Goal: Information Seeking & Learning: Learn about a topic

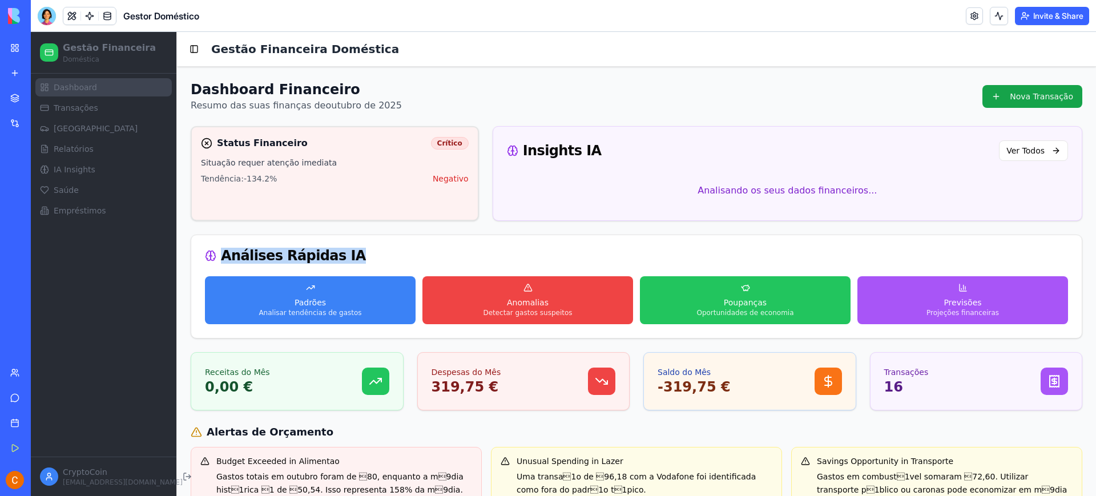
drag, startPoint x: 223, startPoint y: 253, endPoint x: 341, endPoint y: 271, distance: 119.5
click at [341, 271] on div "Análises Rápidas IA" at bounding box center [636, 255] width 891 height 41
copy div "Análises Rápidas IA"
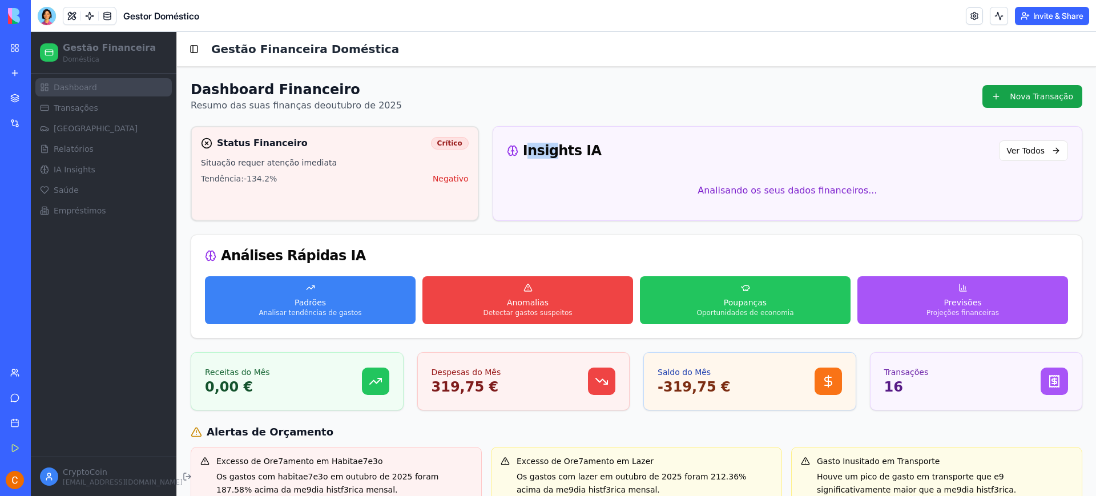
drag, startPoint x: 521, startPoint y: 147, endPoint x: 546, endPoint y: 146, distance: 25.2
click at [546, 146] on div "Insights IA" at bounding box center [554, 151] width 95 height 14
click at [548, 202] on p "Analisando os seus dados financeiros..." at bounding box center [787, 191] width 561 height 32
drag, startPoint x: 519, startPoint y: 153, endPoint x: 588, endPoint y: 159, distance: 68.8
click at [588, 159] on div "Insights IA Ver Todos" at bounding box center [787, 150] width 561 height 21
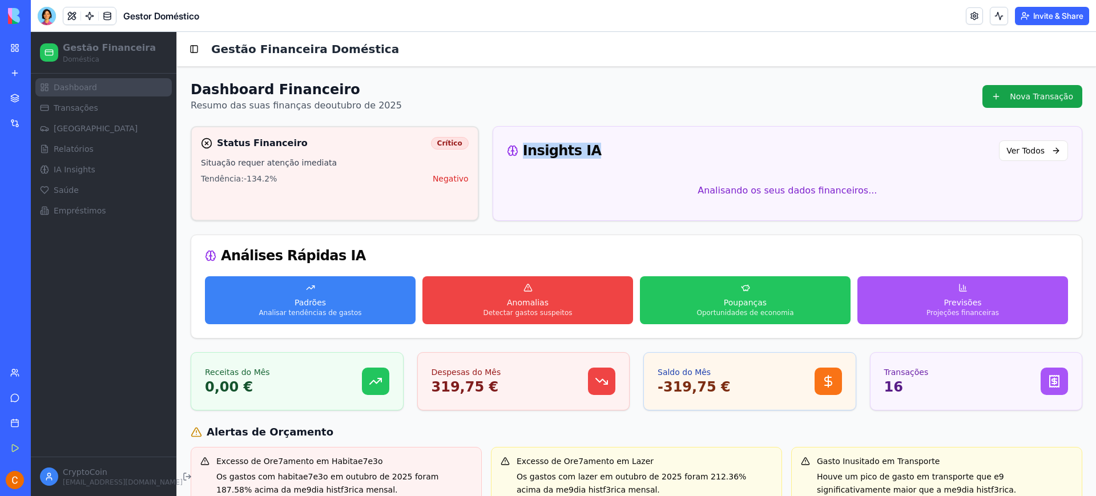
copy div "Insights IA"
click at [719, 98] on div "Dashboard Financeiro Resumo das suas finanças de outubro de 2025 Nova Transação" at bounding box center [637, 97] width 892 height 32
click at [81, 109] on span "Transações" at bounding box center [76, 107] width 45 height 11
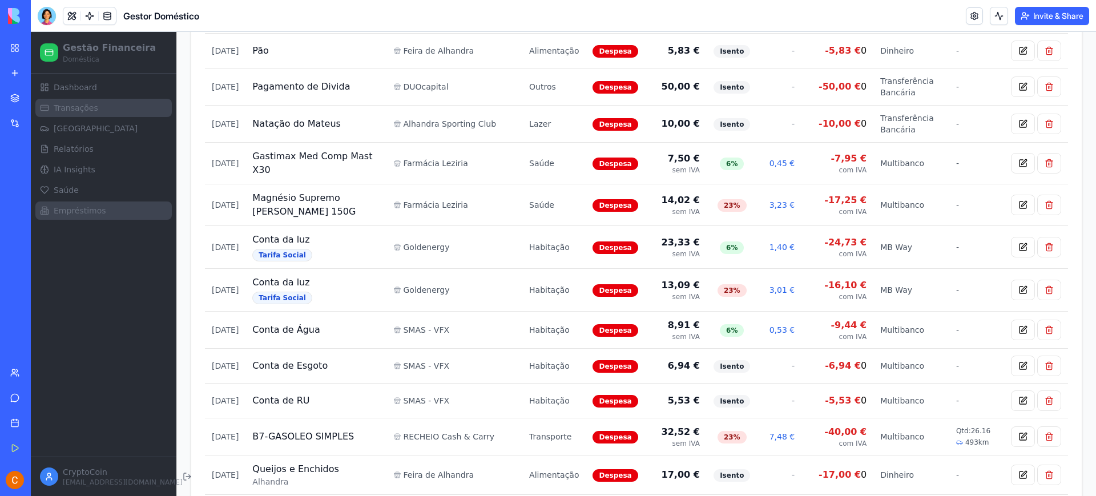
scroll to position [571, 0]
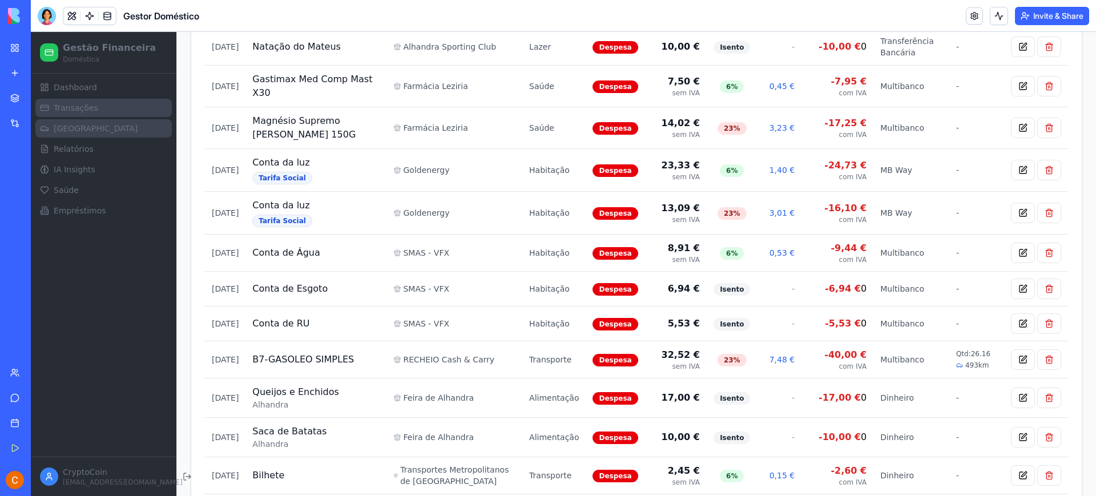
click at [106, 128] on link "[GEOGRAPHIC_DATA]" at bounding box center [103, 128] width 136 height 18
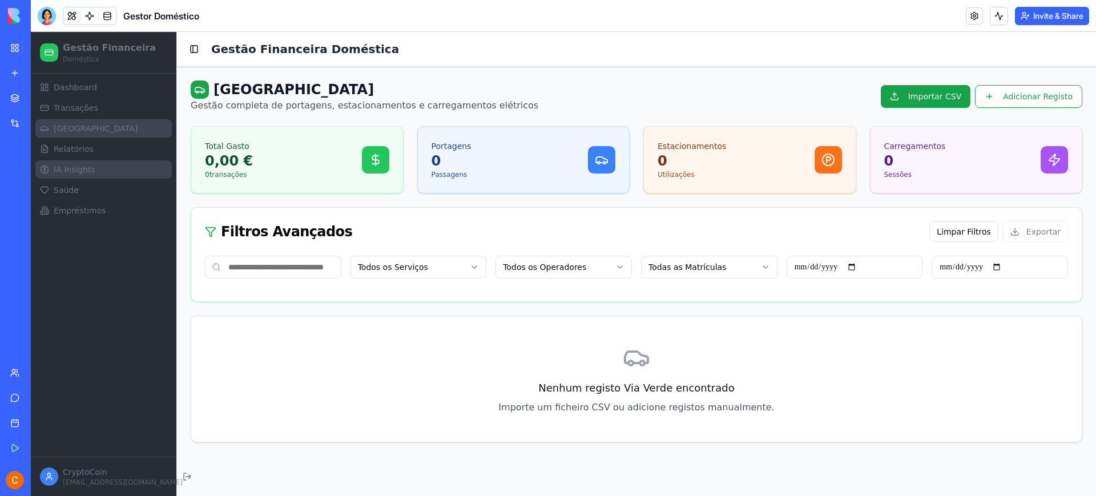
click at [82, 171] on span "IA Insights" at bounding box center [75, 169] width 42 height 11
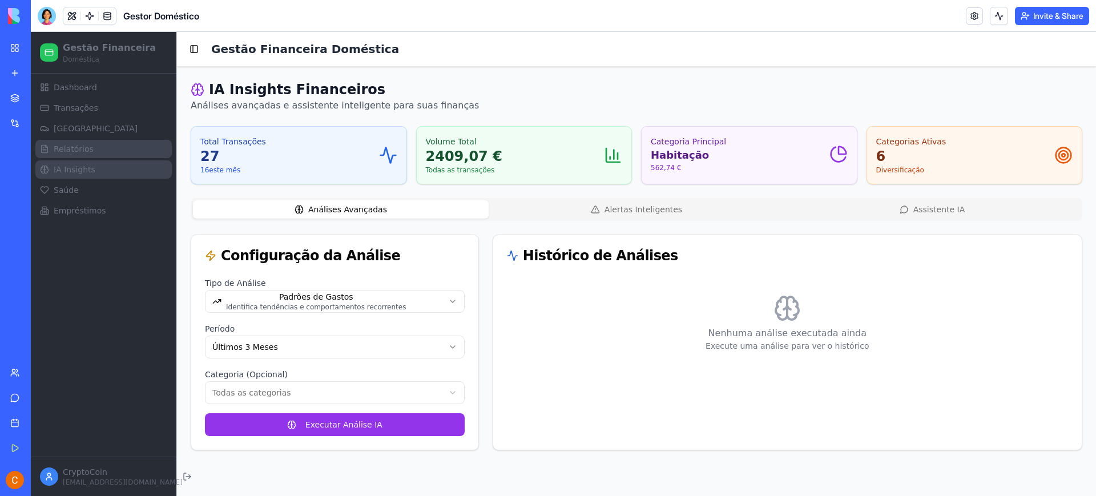
click at [87, 146] on span "Relatórios" at bounding box center [74, 148] width 40 height 11
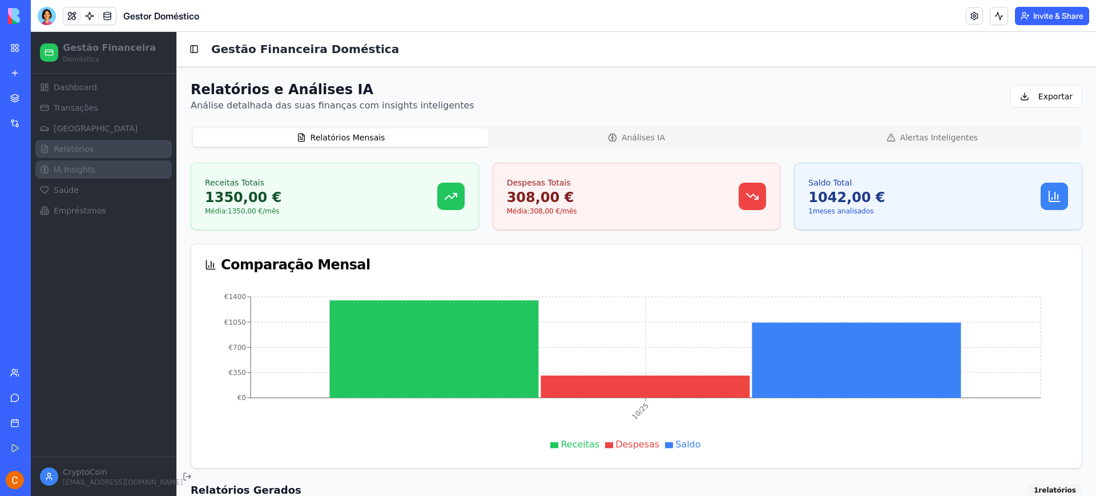
click at [66, 170] on span "IA Insights" at bounding box center [75, 169] width 42 height 11
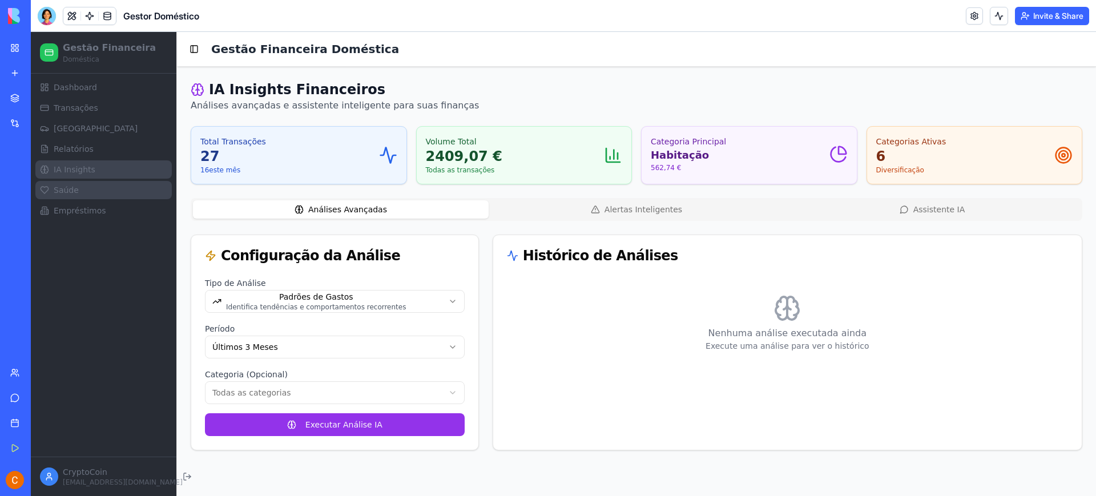
click at [59, 188] on span "Saúde" at bounding box center [66, 189] width 25 height 11
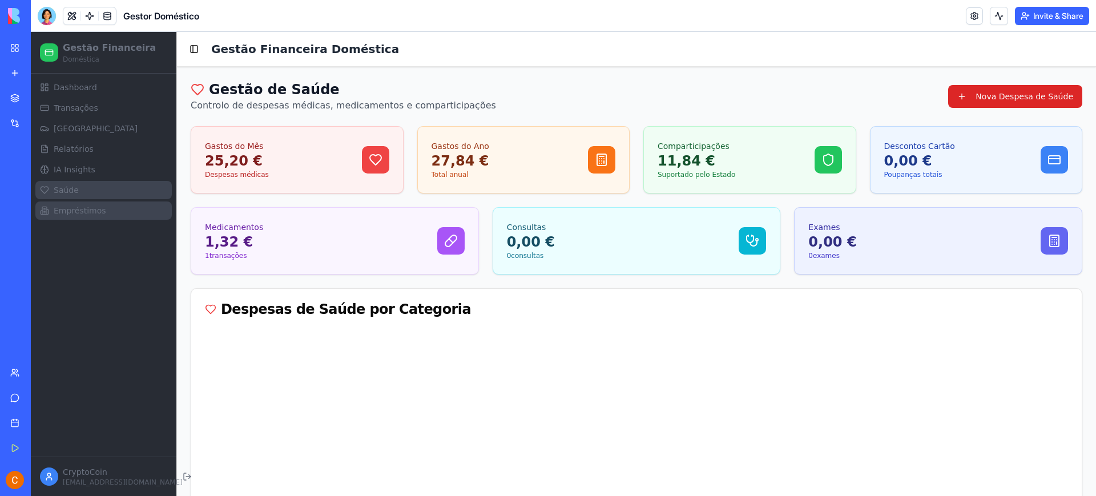
click at [55, 207] on span "Empréstimos" at bounding box center [80, 210] width 53 height 11
